Goal: Transaction & Acquisition: Purchase product/service

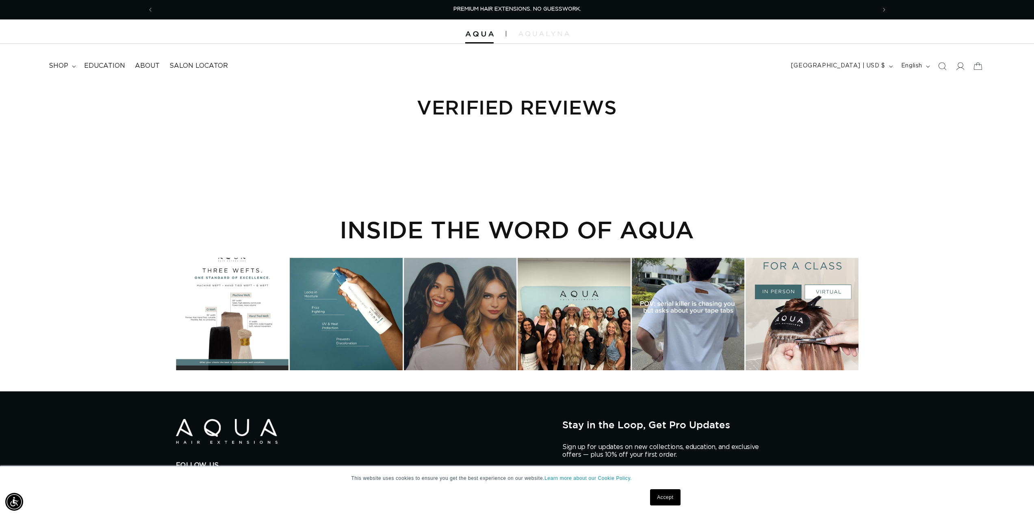
click at [669, 498] on link "Accept" at bounding box center [665, 498] width 30 height 16
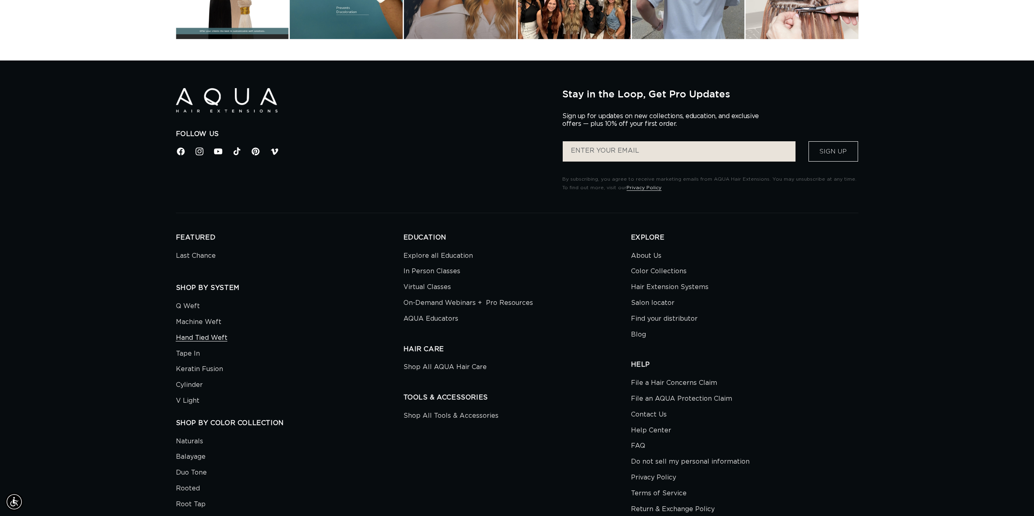
scroll to position [0, 722]
click at [204, 327] on link "Machine Weft" at bounding box center [198, 322] width 45 height 16
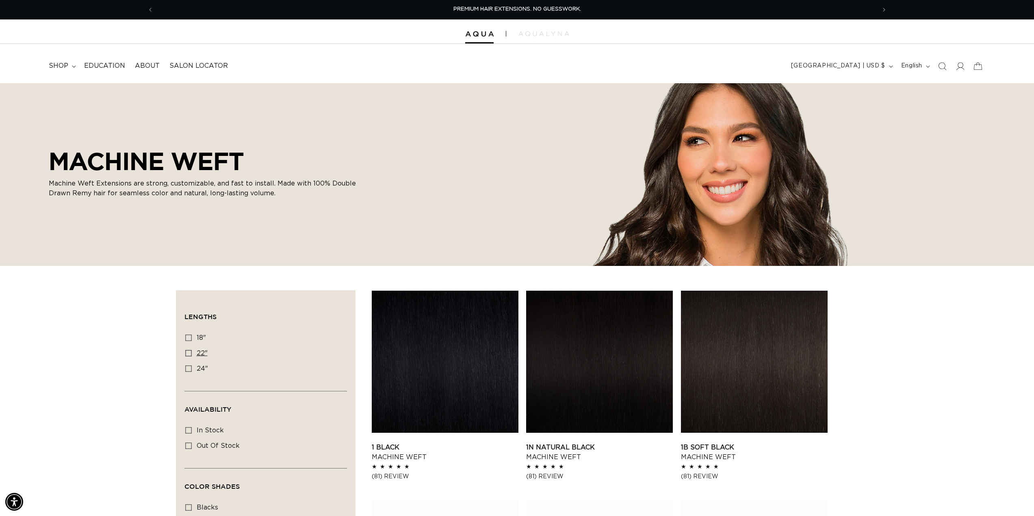
click at [189, 352] on icon at bounding box center [188, 353] width 6 height 6
click at [189, 352] on input "22" 22" (33 products)" at bounding box center [188, 353] width 6 height 6
checkbox input "true"
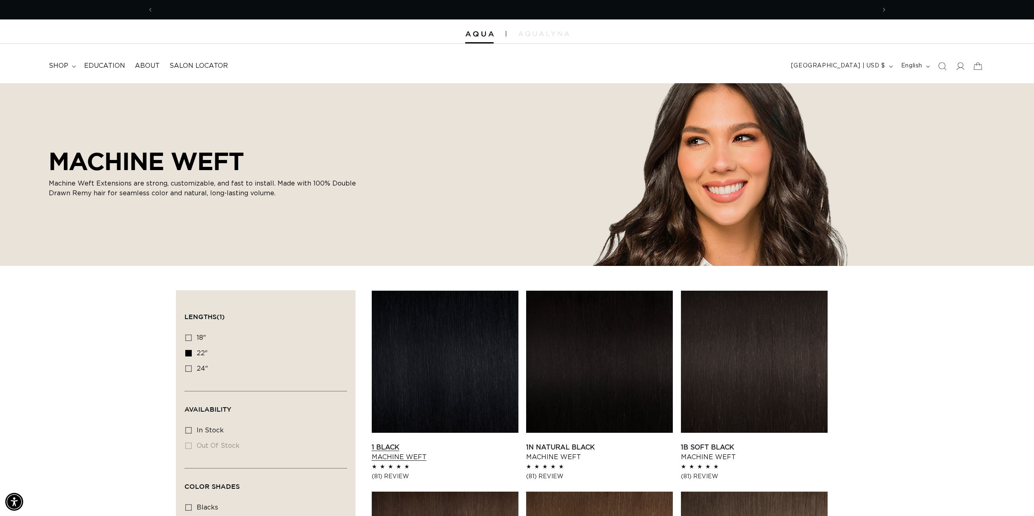
scroll to position [0, 1445]
click at [188, 367] on icon at bounding box center [188, 369] width 6 height 6
click at [188, 367] on input "24" 24" (27 products)" at bounding box center [188, 369] width 6 height 6
checkbox input "true"
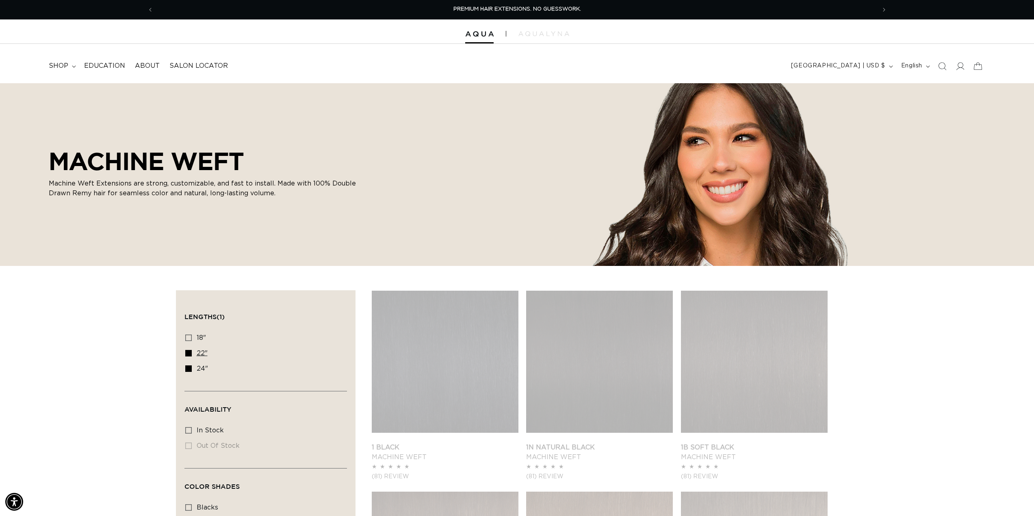
click at [188, 353] on icon at bounding box center [188, 353] width 6 height 6
click at [188, 353] on input "22" 22" (33 products)" at bounding box center [188, 353] width 6 height 6
checkbox input "false"
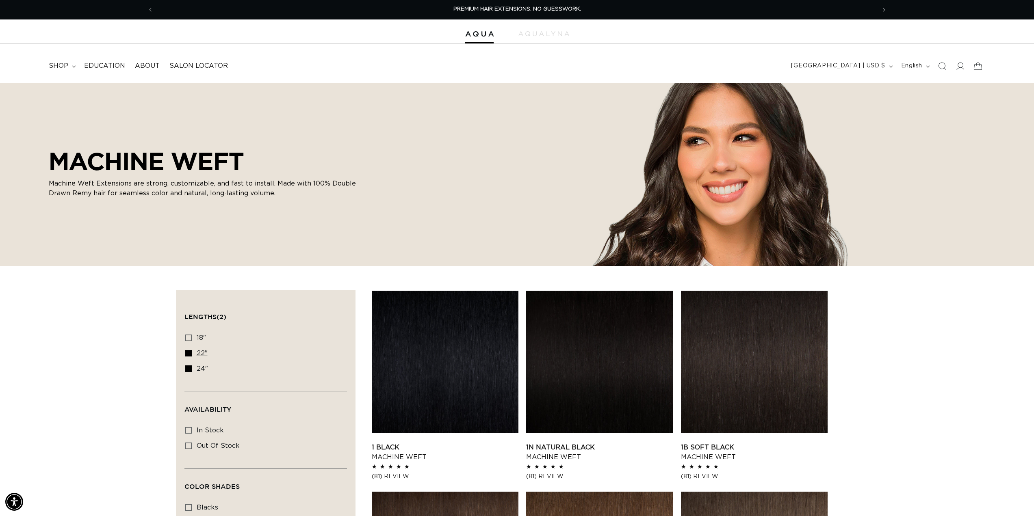
click at [187, 352] on icon at bounding box center [188, 353] width 6 height 6
click at [187, 352] on input "22" 22" (33 products)" at bounding box center [188, 353] width 6 height 6
checkbox input "false"
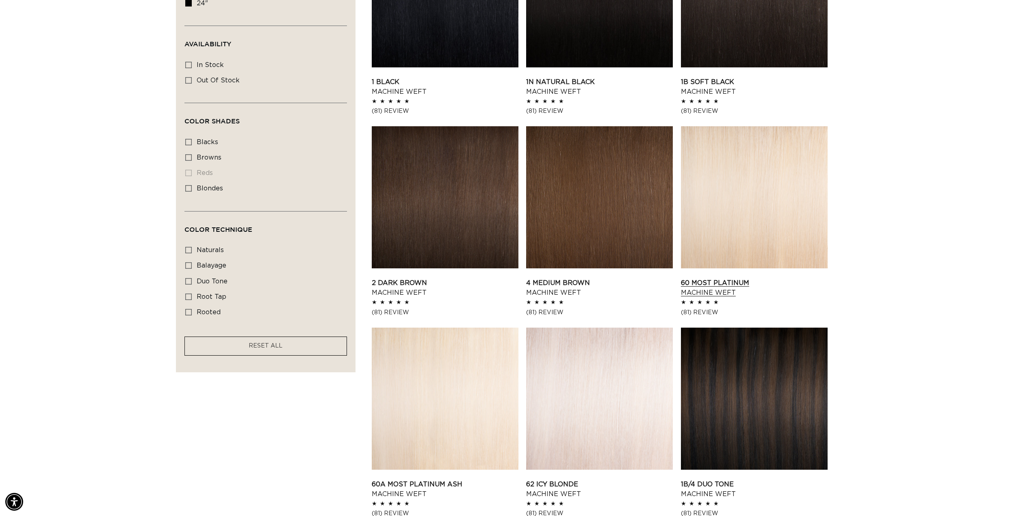
click at [687, 298] on link "60 Most Platinum Machine Weft" at bounding box center [754, 287] width 147 height 19
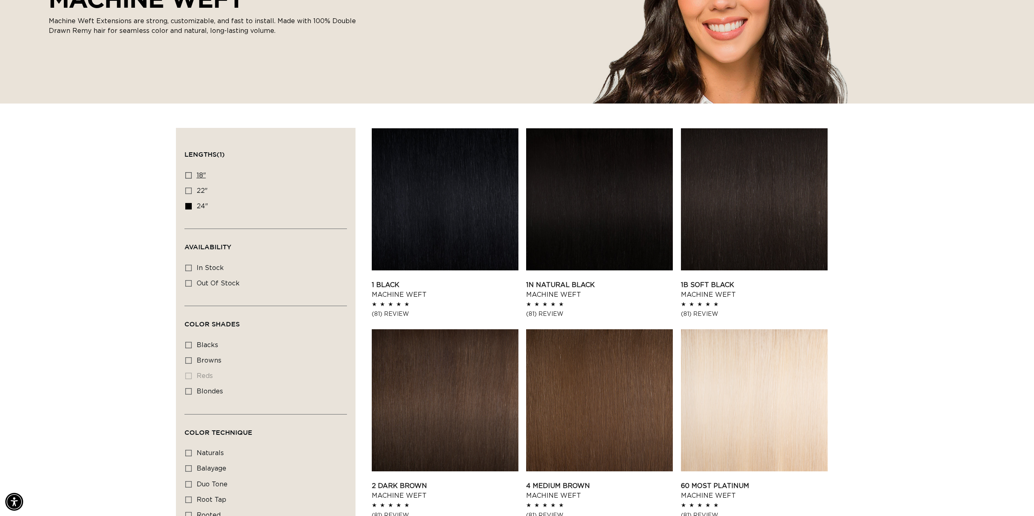
scroll to position [41, 0]
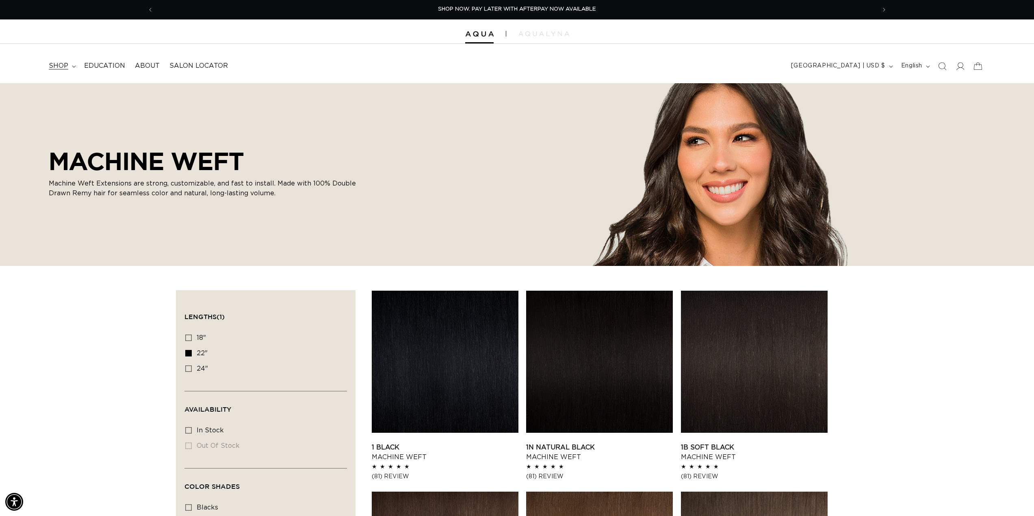
click at [65, 67] on span "shop" at bounding box center [58, 66] width 19 height 9
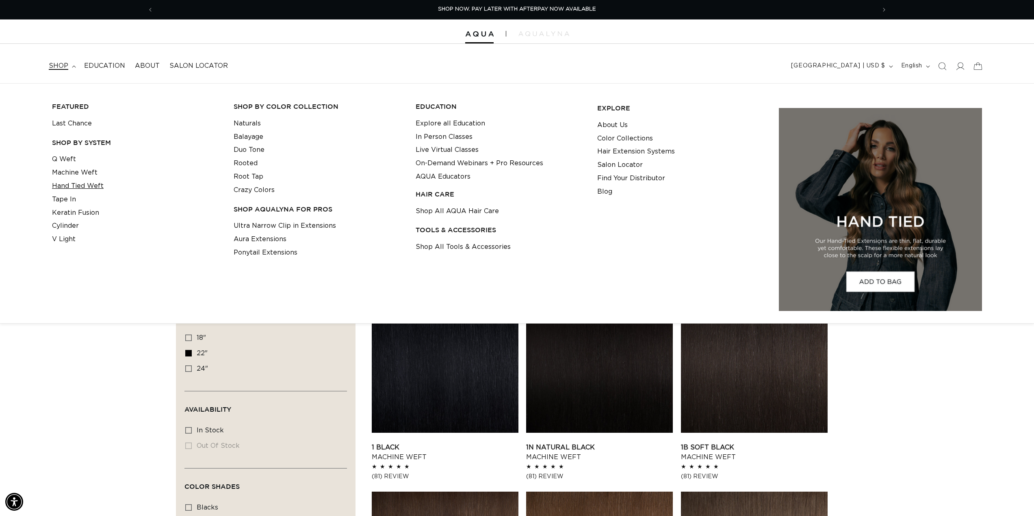
click at [87, 184] on link "Hand Tied Weft" at bounding box center [78, 186] width 52 height 13
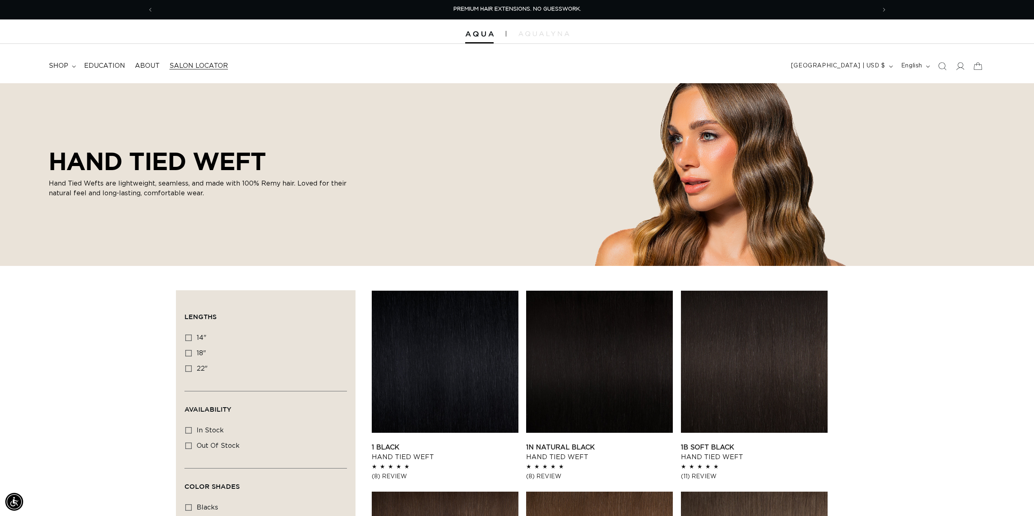
click at [181, 64] on span "Salon Locator" at bounding box center [198, 66] width 58 height 9
click at [208, 67] on span "Salon Locator" at bounding box center [198, 66] width 58 height 9
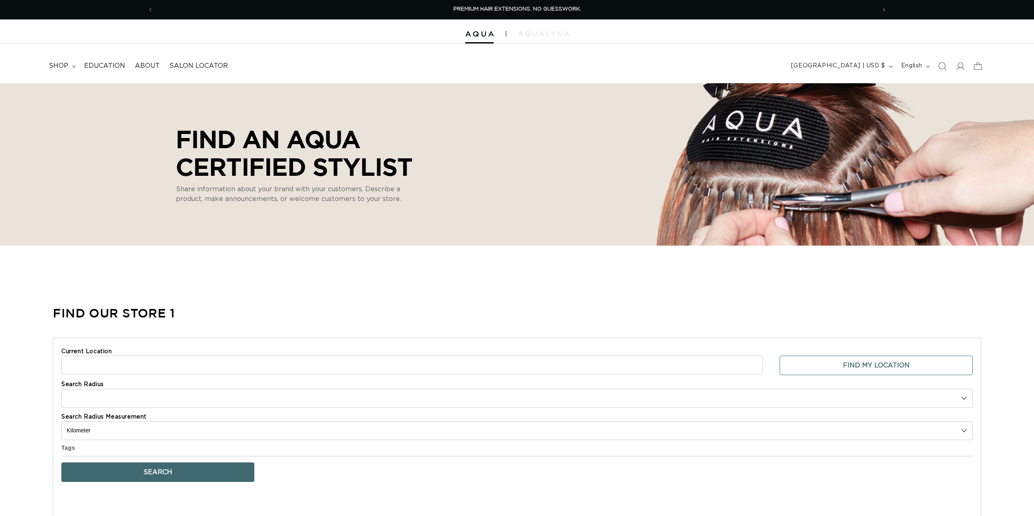
select select "m"
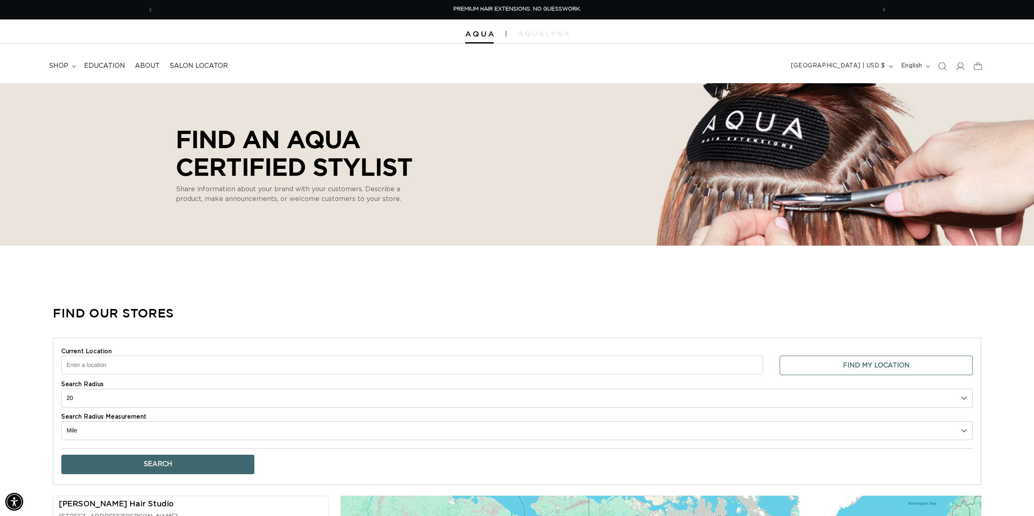
click at [134, 357] on input "Current Location" at bounding box center [412, 365] width 702 height 19
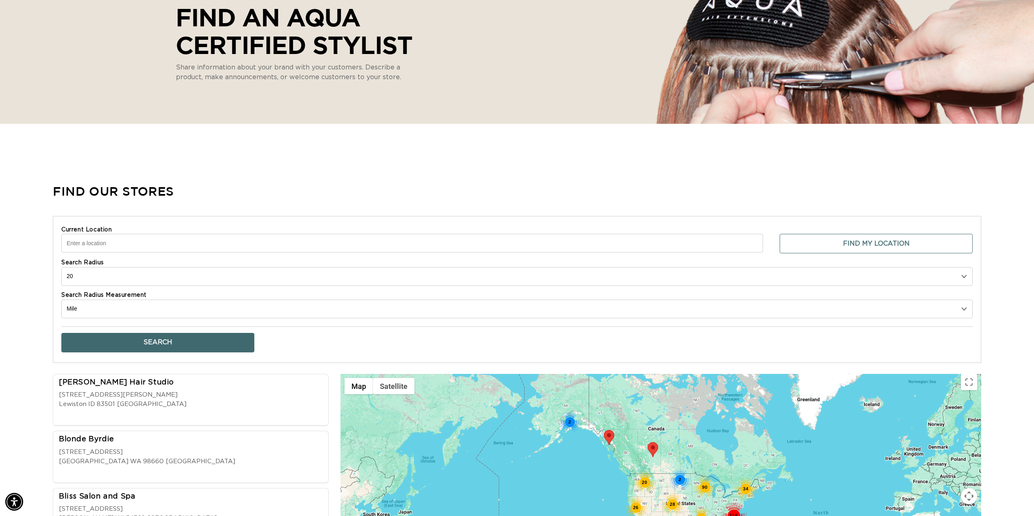
click at [89, 238] on input "Current Location" at bounding box center [412, 243] width 702 height 19
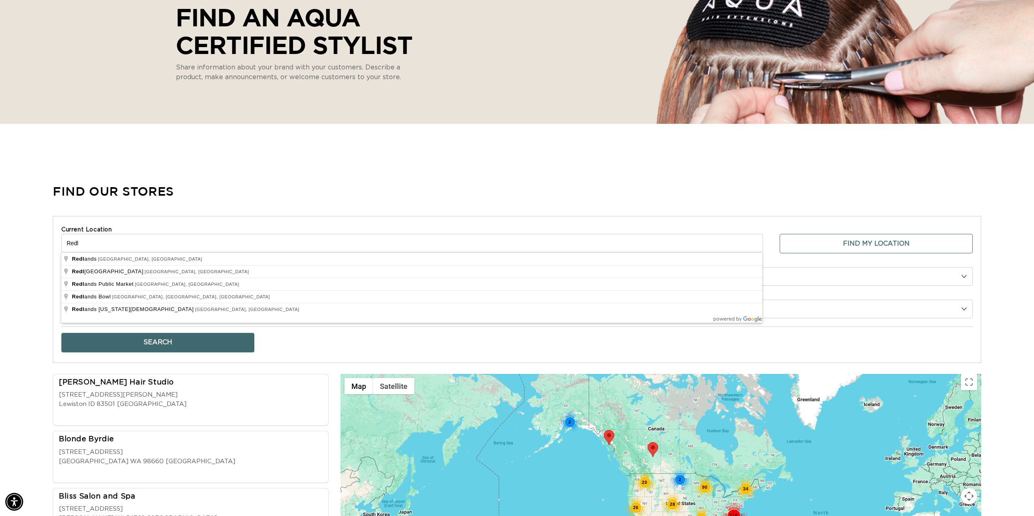
scroll to position [0, 722]
type input "Redlands, CA, USA"
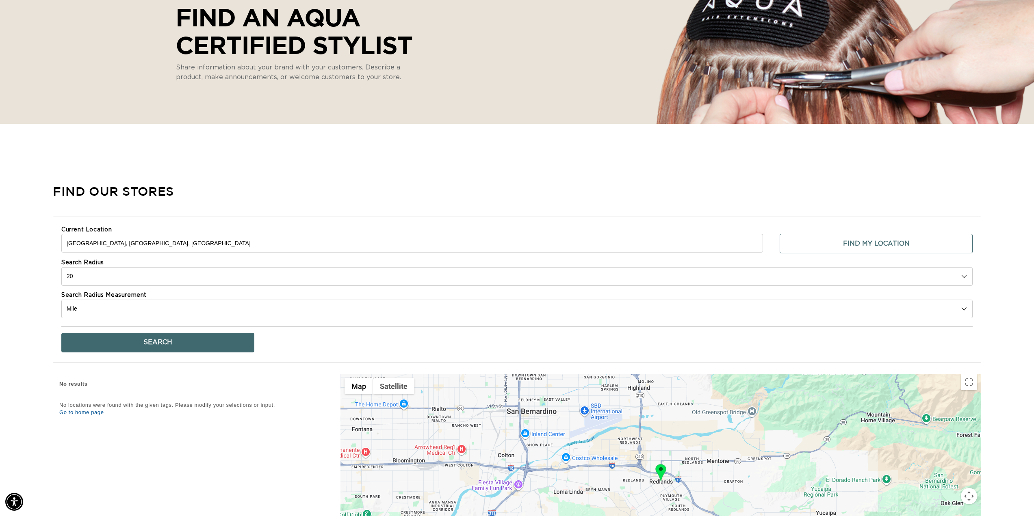
scroll to position [0, 1445]
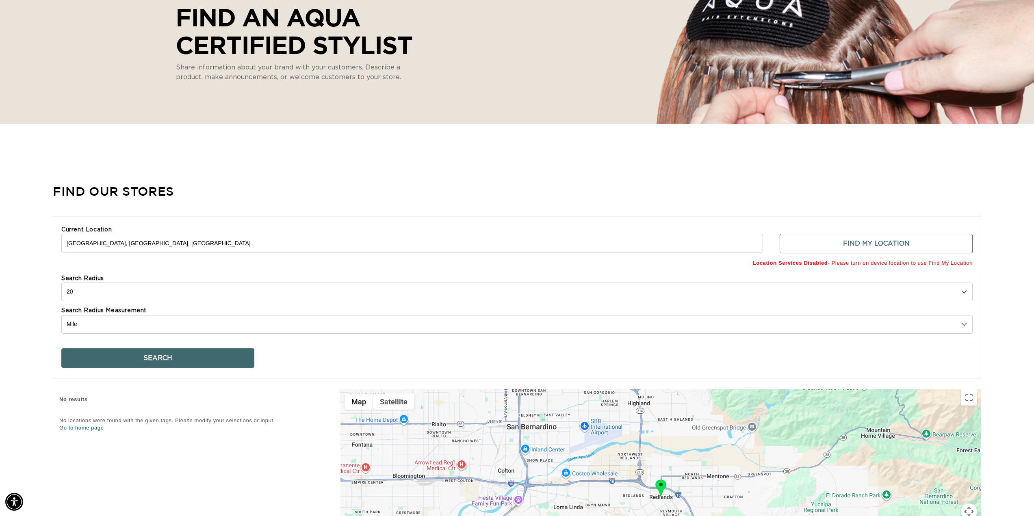
click at [162, 357] on button "Search" at bounding box center [157, 358] width 193 height 19
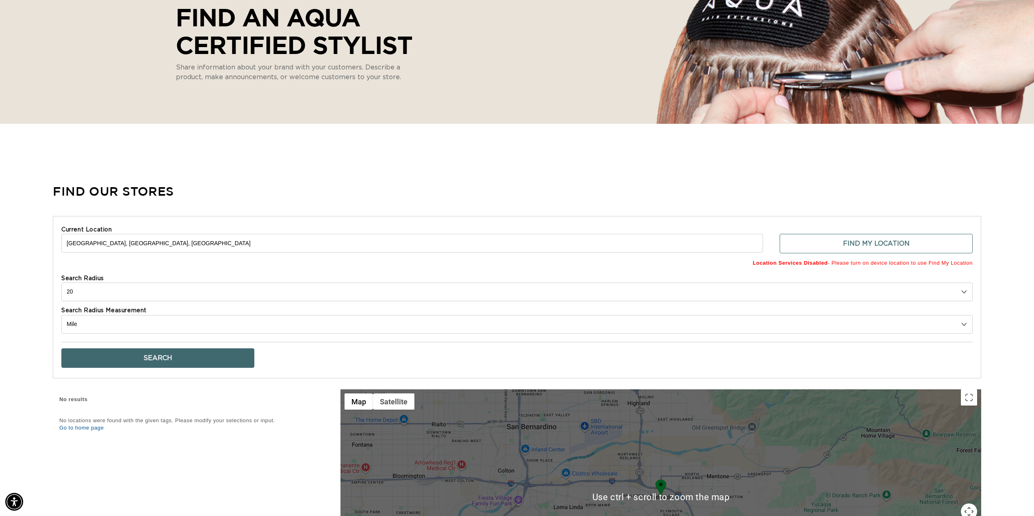
scroll to position [162, 0]
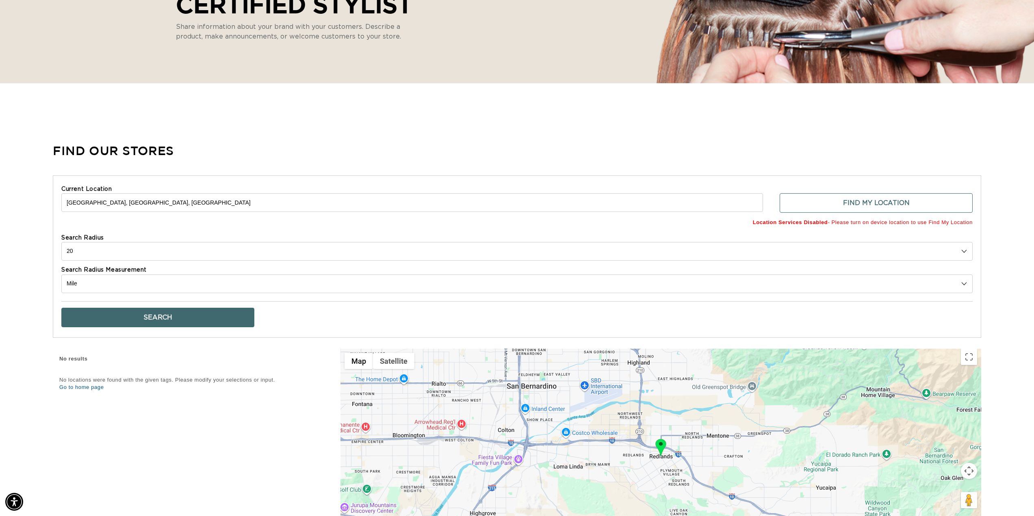
click at [855, 321] on div "Search" at bounding box center [516, 314] width 911 height 26
click at [862, 201] on button "Find My Location" at bounding box center [876, 202] width 193 height 19
click at [864, 222] on span "Location Services Disabled - Please turn on device location to use Find My Loca…" at bounding box center [516, 222] width 911 height 11
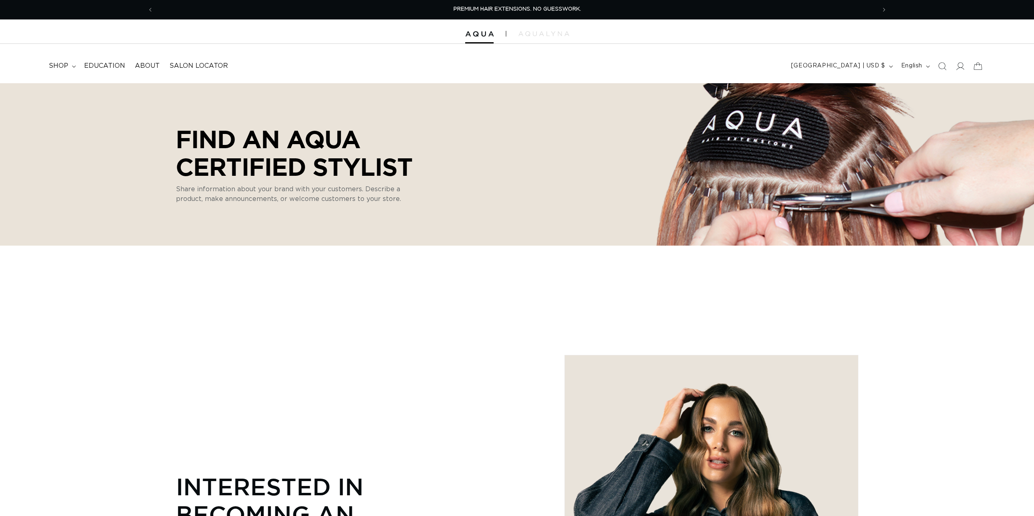
select select "m"
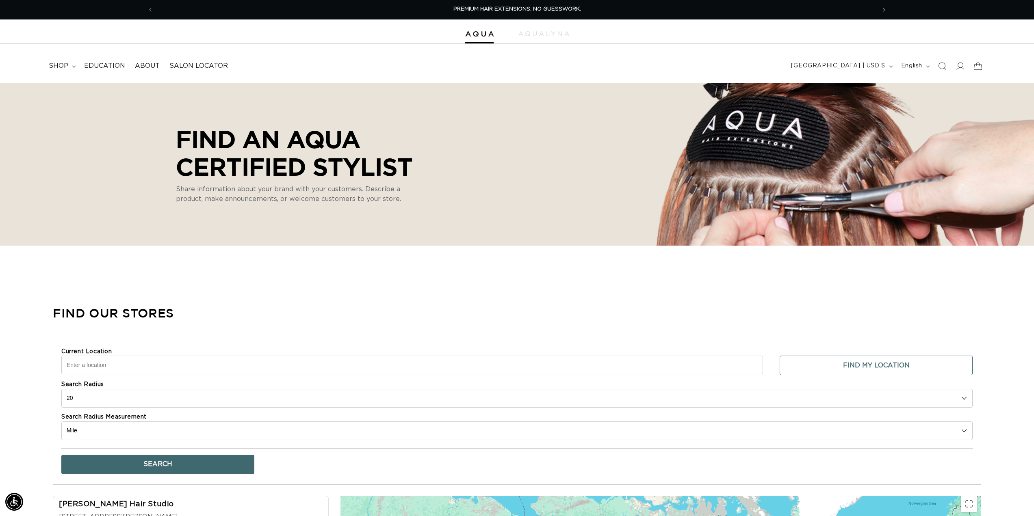
click at [138, 360] on input "Current Location" at bounding box center [412, 365] width 702 height 19
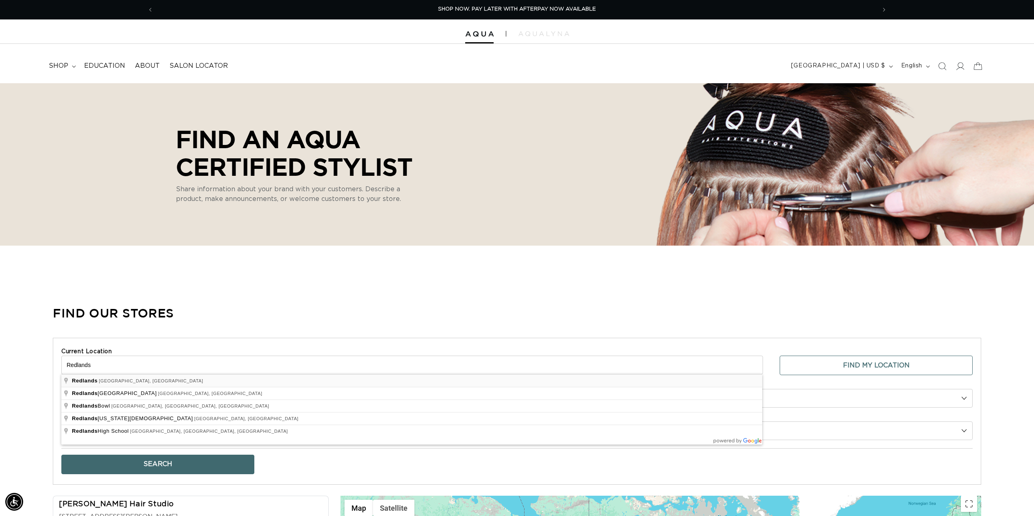
type input "Redlands, CA, USA"
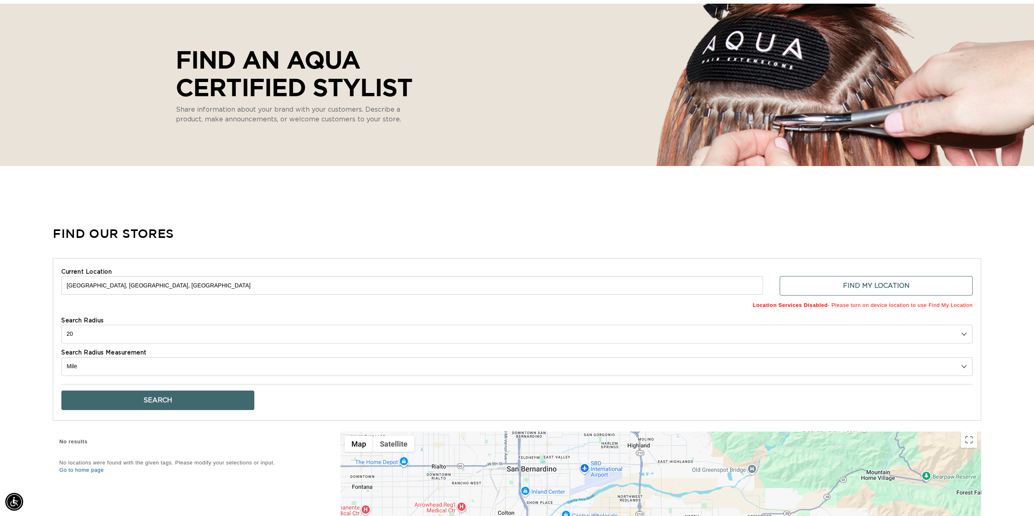
scroll to position [81, 0]
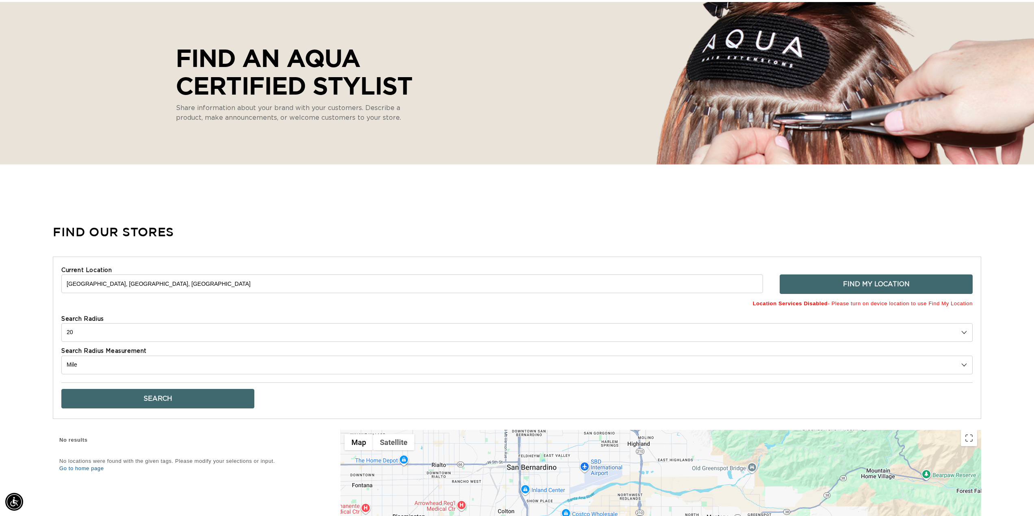
click at [900, 288] on button "Find My Location" at bounding box center [876, 284] width 193 height 19
click at [796, 303] on b "Location Services Disabled" at bounding box center [790, 304] width 75 height 6
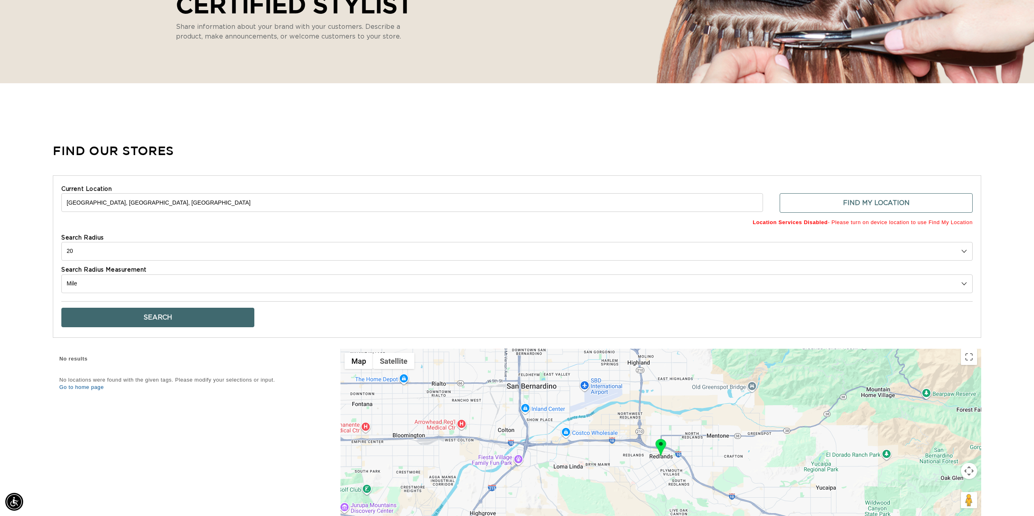
scroll to position [0, 722]
click at [208, 327] on div "Current Location Redlands, CA, USA Find My Location Location Services Disabled …" at bounding box center [517, 256] width 928 height 163
click at [196, 320] on button "Search" at bounding box center [157, 317] width 193 height 19
click at [89, 384] on link "Go to home page" at bounding box center [81, 387] width 44 height 6
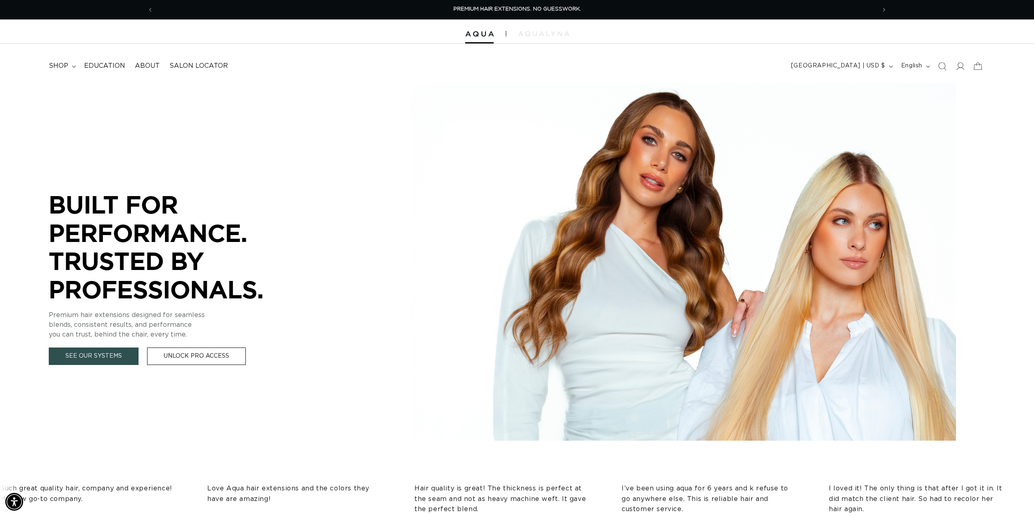
click at [97, 355] on link "See Our Systems" at bounding box center [94, 356] width 90 height 17
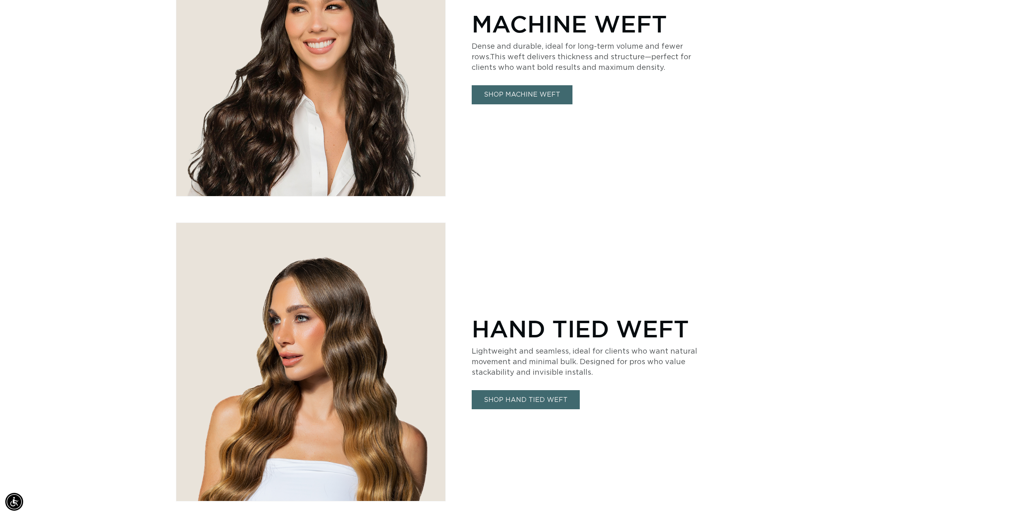
scroll to position [1016, 0]
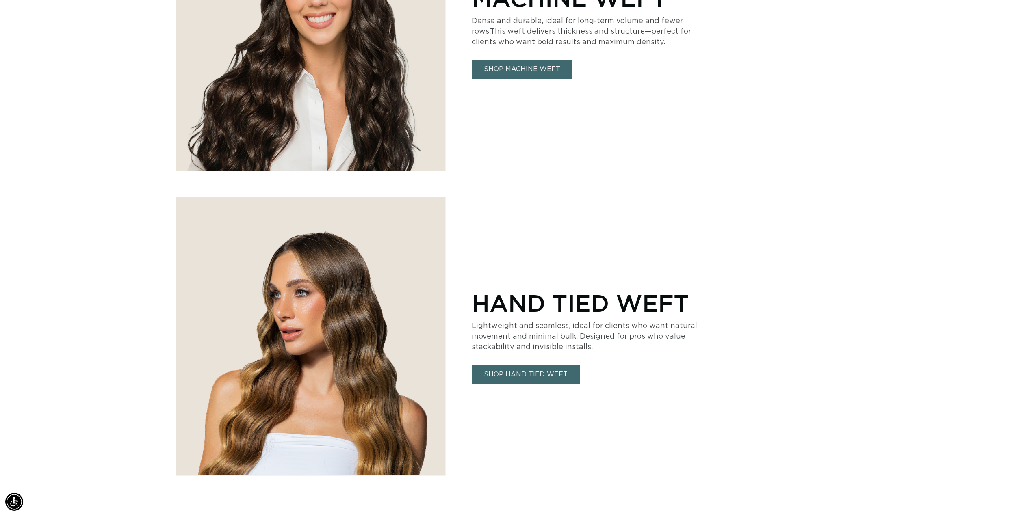
click at [509, 374] on link "SHOP HAND TIED WEFT" at bounding box center [526, 374] width 108 height 19
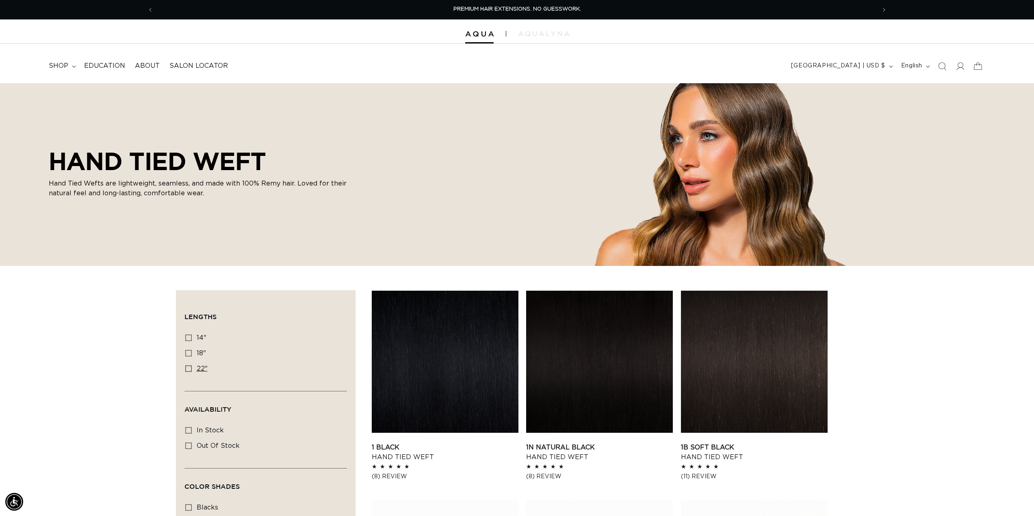
click at [194, 370] on label "22" 22" (30 products)" at bounding box center [263, 369] width 156 height 15
click at [192, 370] on input "22" 22" (30 products)" at bounding box center [188, 369] width 6 height 6
checkbox input "true"
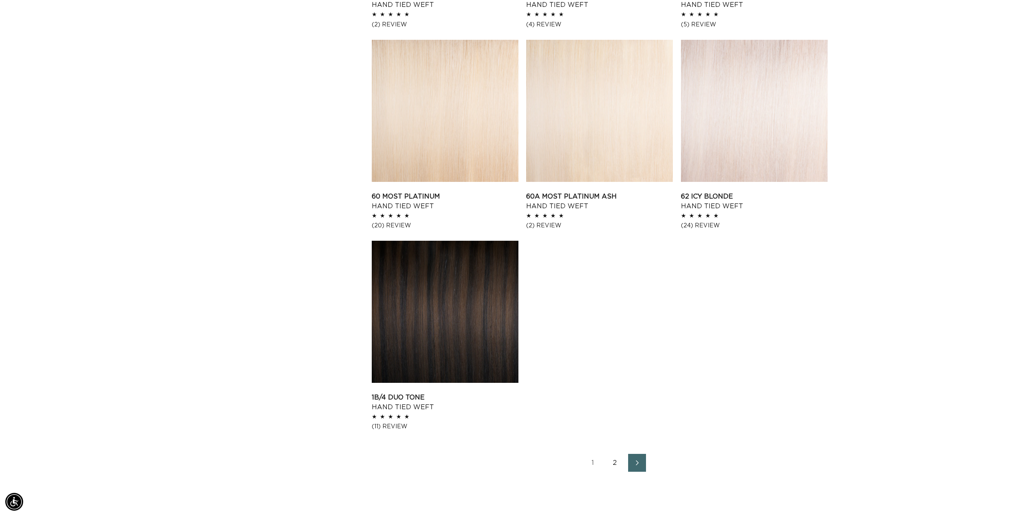
scroll to position [0, 722]
click at [614, 462] on link "2" at bounding box center [615, 463] width 18 height 18
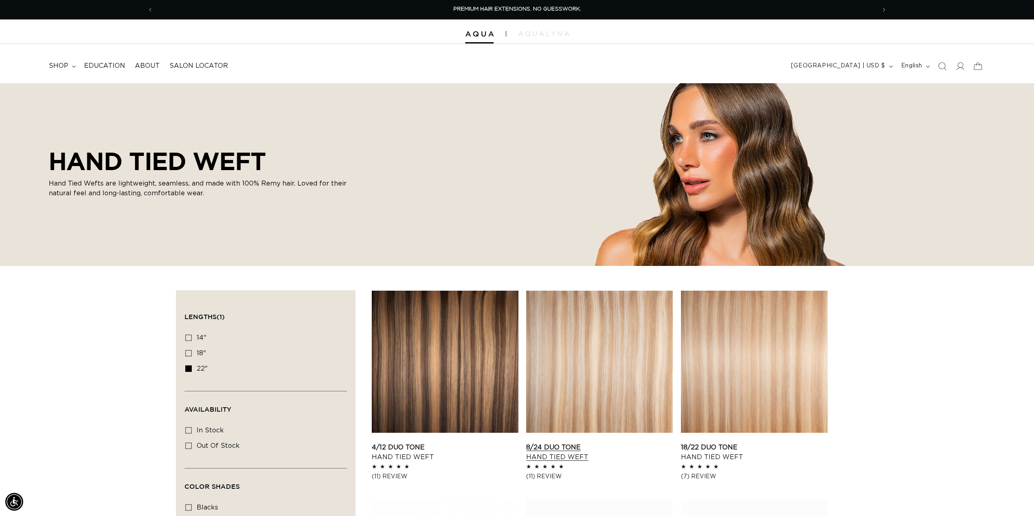
click at [615, 443] on link "8/24 Duo Tone Hand Tied Weft" at bounding box center [599, 452] width 147 height 19
